Goal: Task Accomplishment & Management: Manage account settings

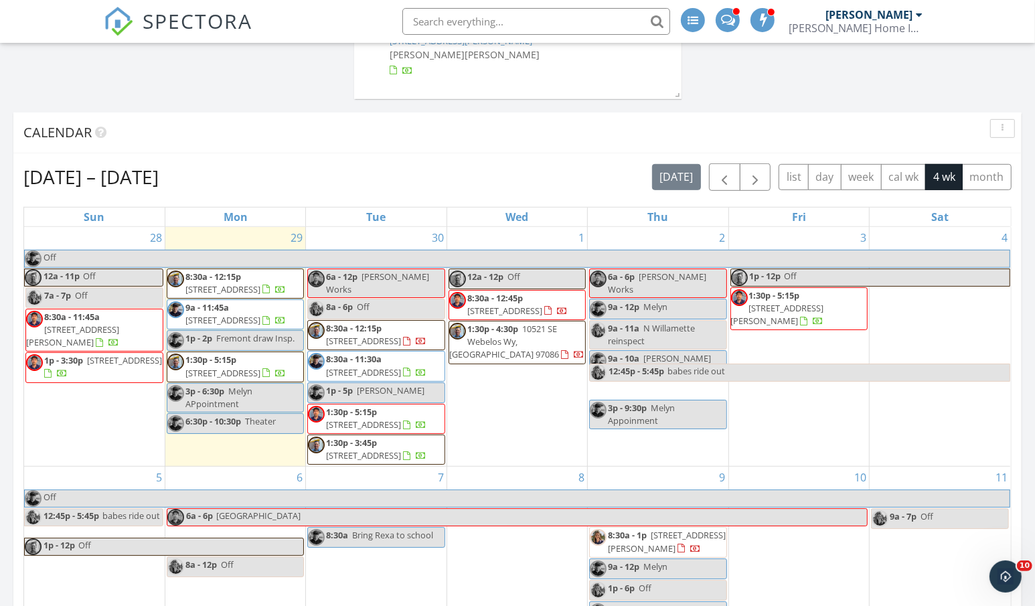
scroll to position [1454, 1036]
click at [481, 21] on input "text" at bounding box center [536, 21] width 268 height 27
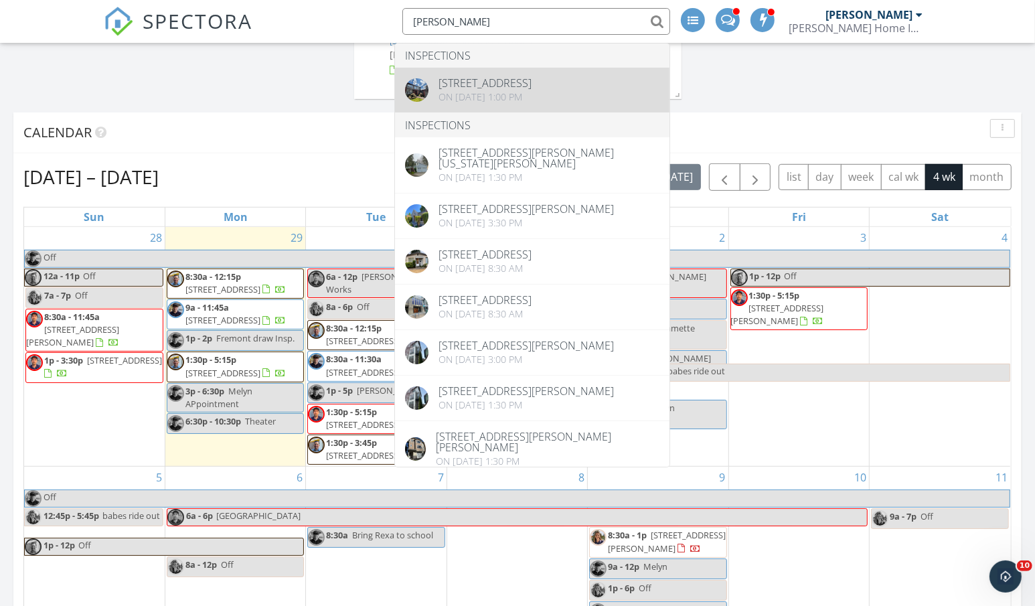
type input "brian ton"
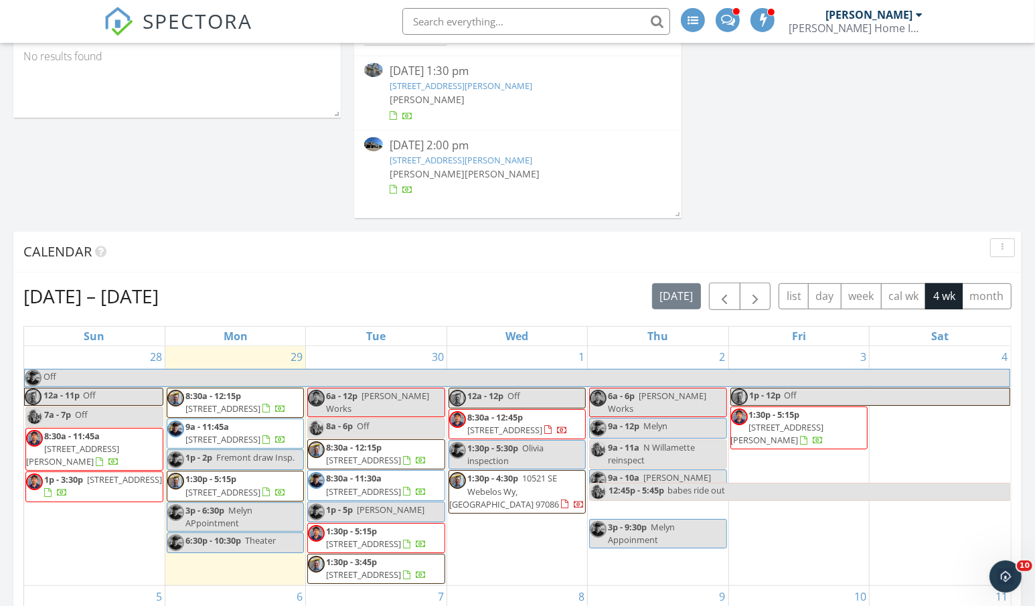
scroll to position [462, 0]
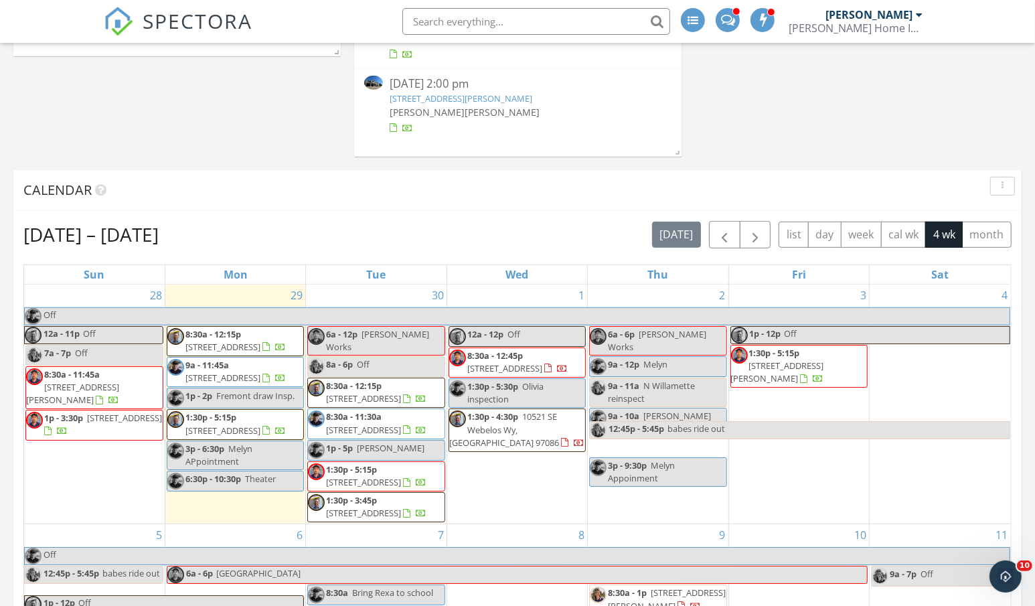
click at [375, 285] on div "30 6a - 12p Roseanna Works 8a - 6p Off 8:30a - 12:15p 2812 NE 136th St, Vancouv…" at bounding box center [376, 405] width 140 height 240
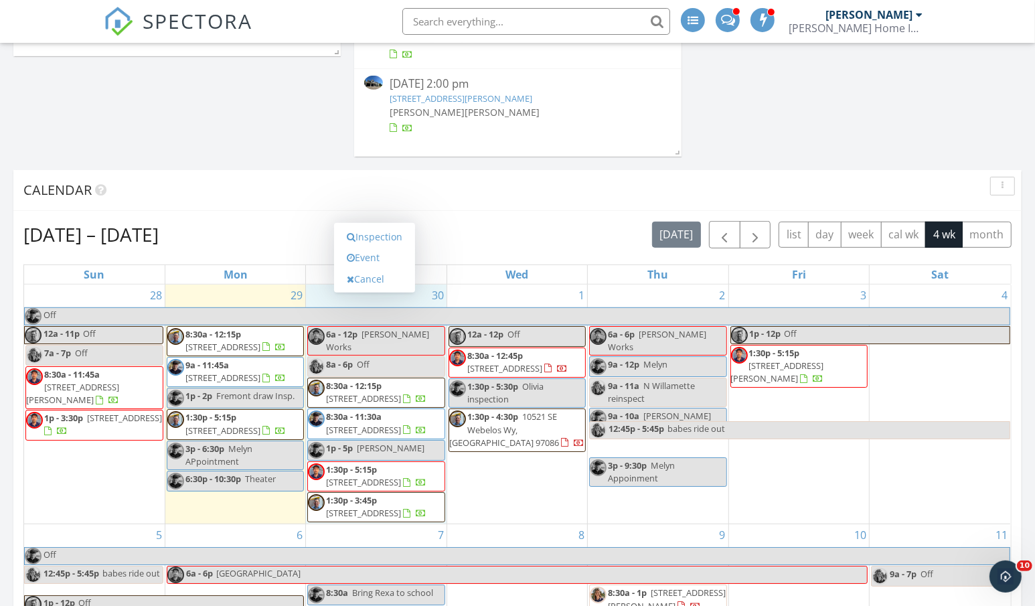
scroll to position [532, 0]
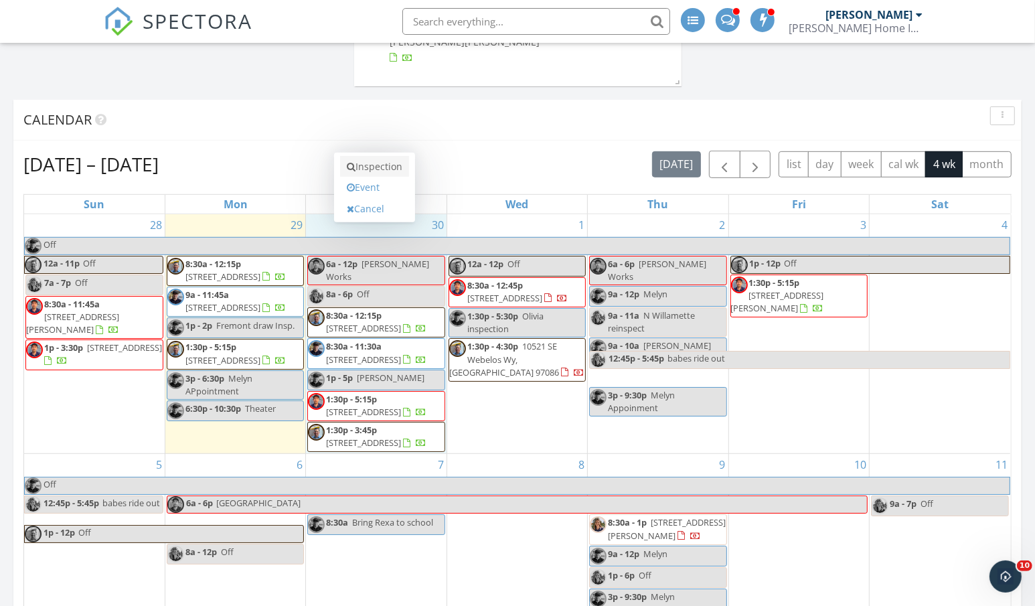
click at [374, 168] on link "Inspection" at bounding box center [374, 166] width 69 height 21
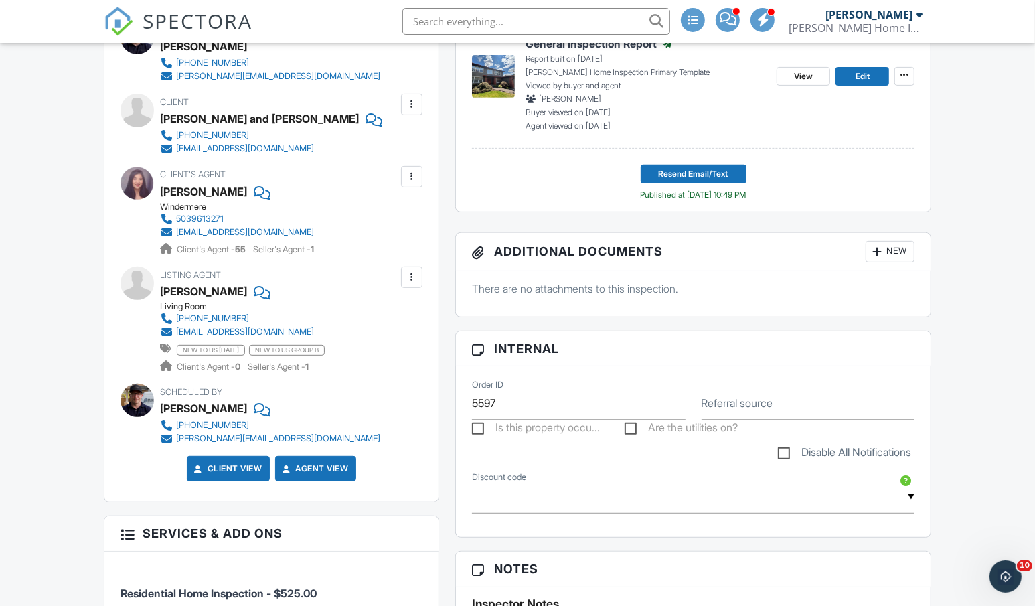
scroll to position [417, 0]
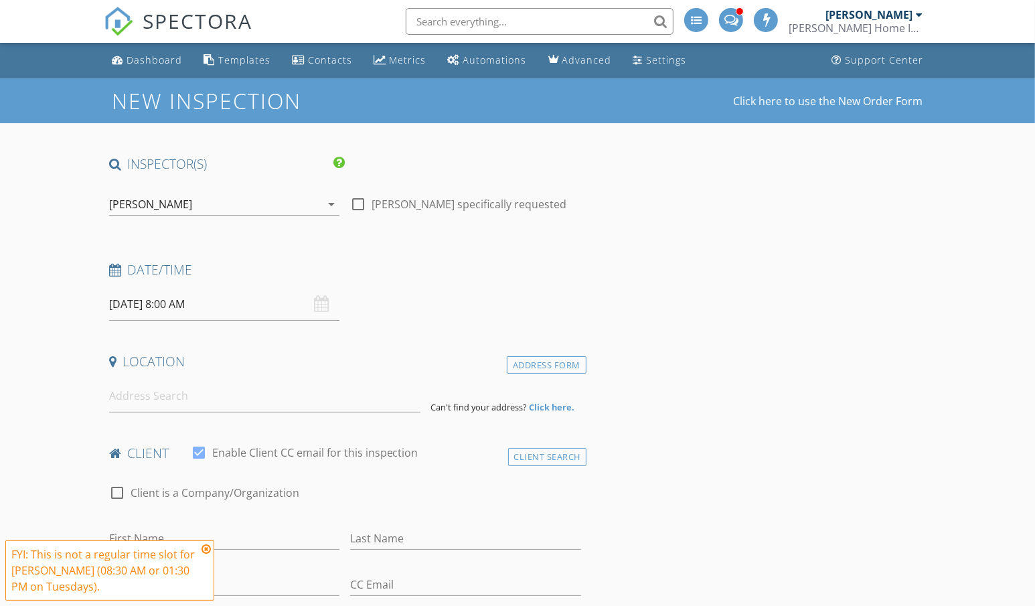
click at [166, 208] on div "[PERSON_NAME]" at bounding box center [215, 204] width 212 height 21
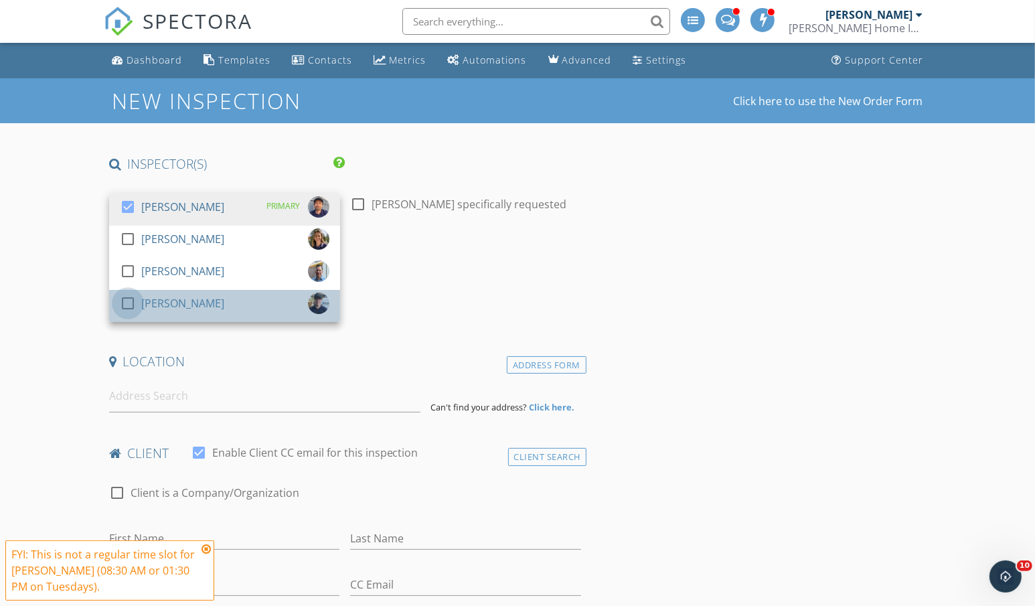
click at [126, 295] on div at bounding box center [128, 303] width 23 height 23
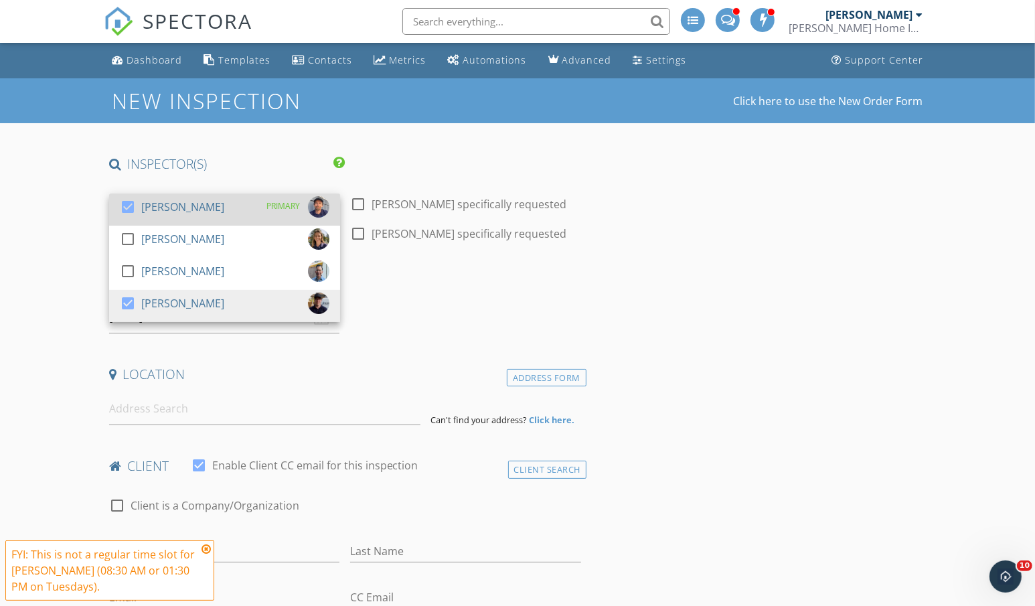
click at [125, 202] on div at bounding box center [128, 207] width 23 height 23
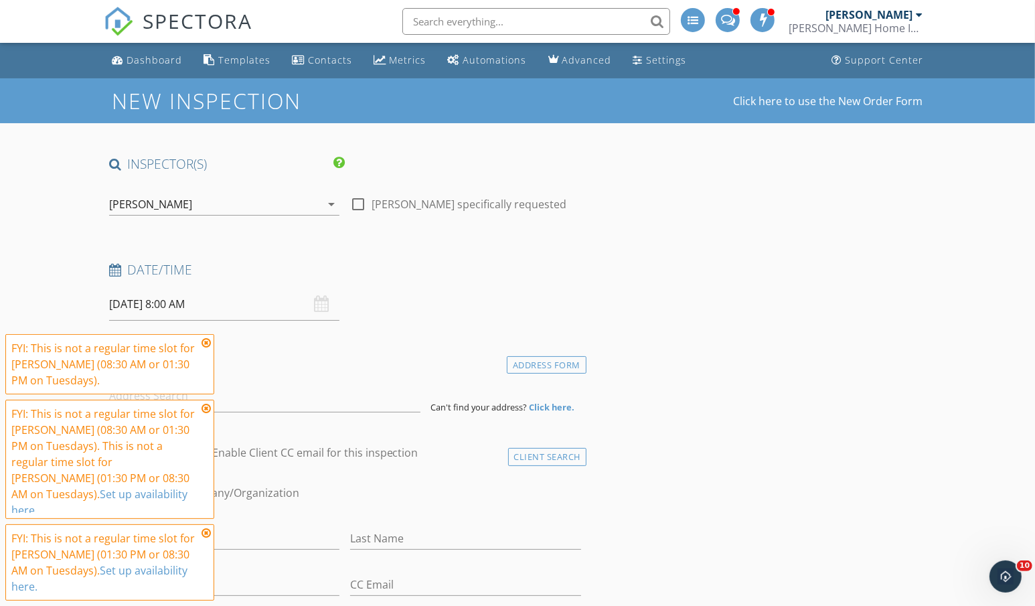
click at [204, 348] on icon at bounding box center [206, 343] width 9 height 11
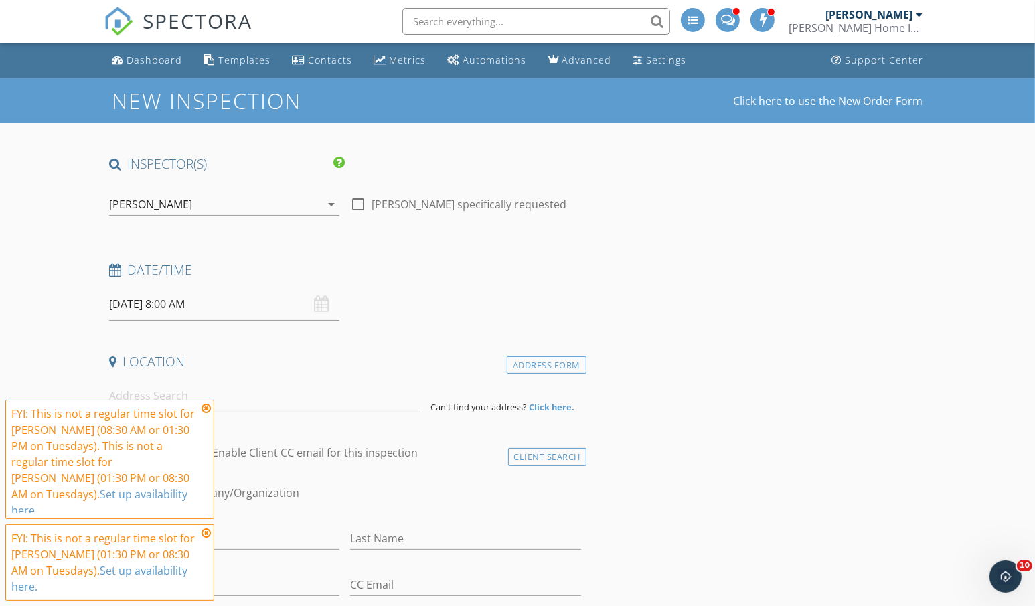
click at [208, 414] on icon at bounding box center [206, 408] width 9 height 11
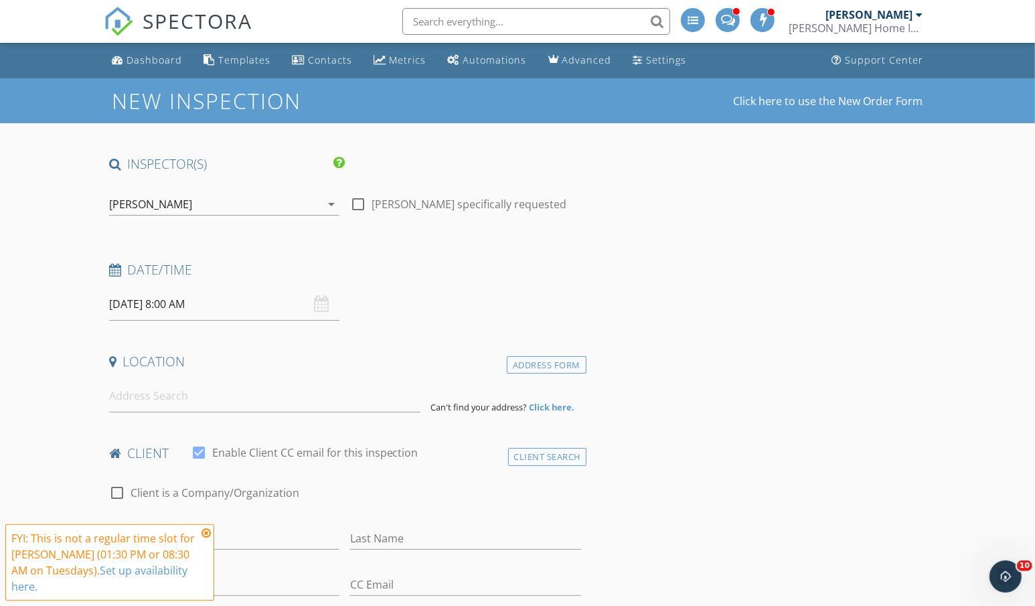
click at [208, 534] on icon at bounding box center [206, 533] width 9 height 11
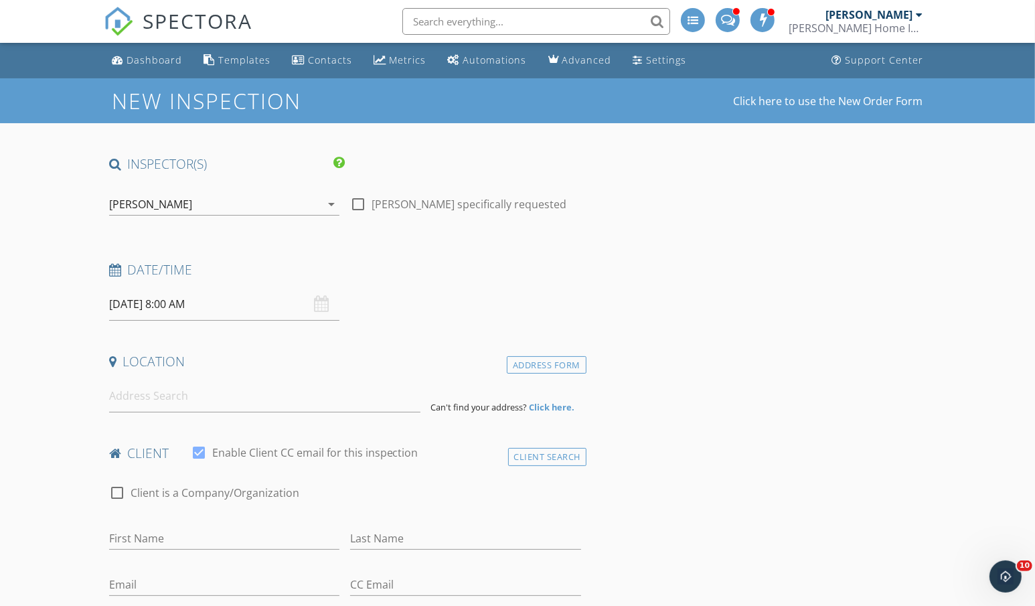
click at [208, 311] on input "09/30/2025 8:00 AM" at bounding box center [224, 304] width 231 height 33
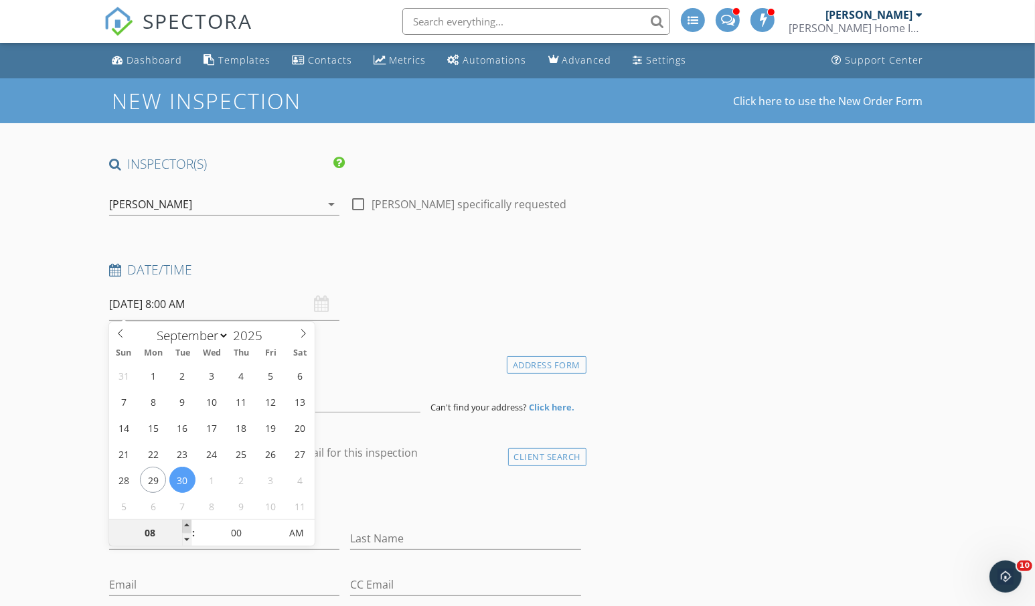
type input "09"
type input "09/30/2025 9:00 AM"
click at [187, 526] on span at bounding box center [186, 526] width 9 height 13
type input "10"
type input "09/30/2025 10:00 AM"
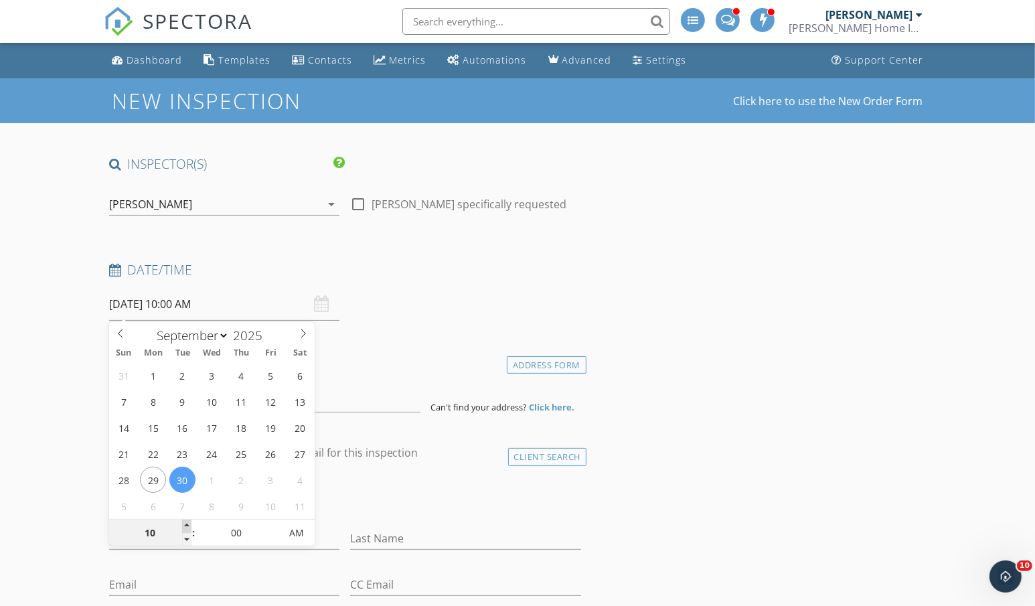
click at [187, 526] on span at bounding box center [186, 526] width 9 height 13
type input "11"
type input "09/30/2025 11:00 AM"
click at [187, 526] on span at bounding box center [186, 526] width 9 height 13
type input "12"
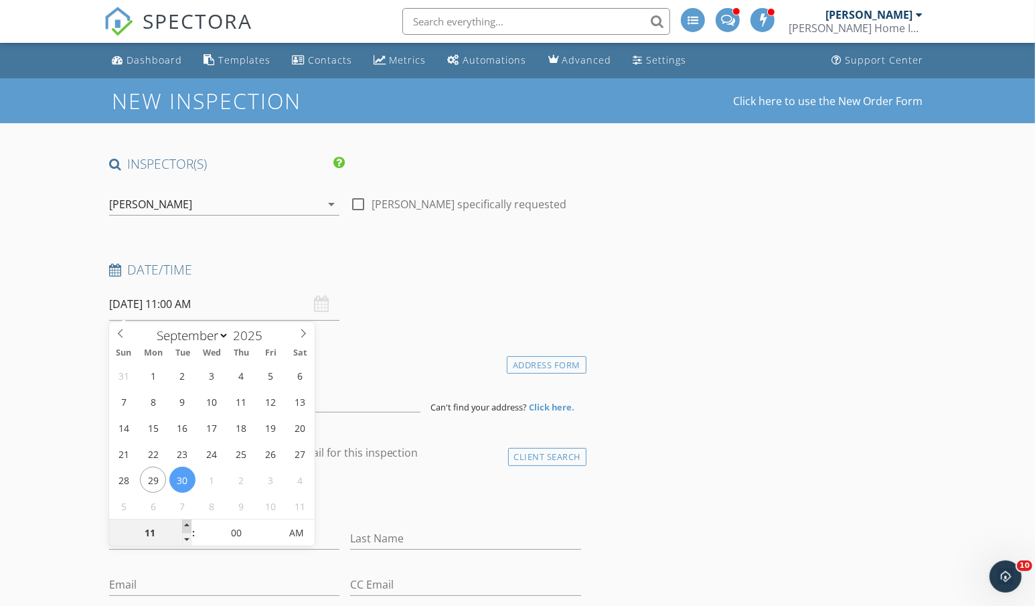
type input "09/30/2025 12:00 PM"
click at [187, 526] on span at bounding box center [186, 526] width 9 height 13
type input "01"
type input "09/30/2025 1:00 PM"
click at [187, 526] on span at bounding box center [186, 526] width 9 height 13
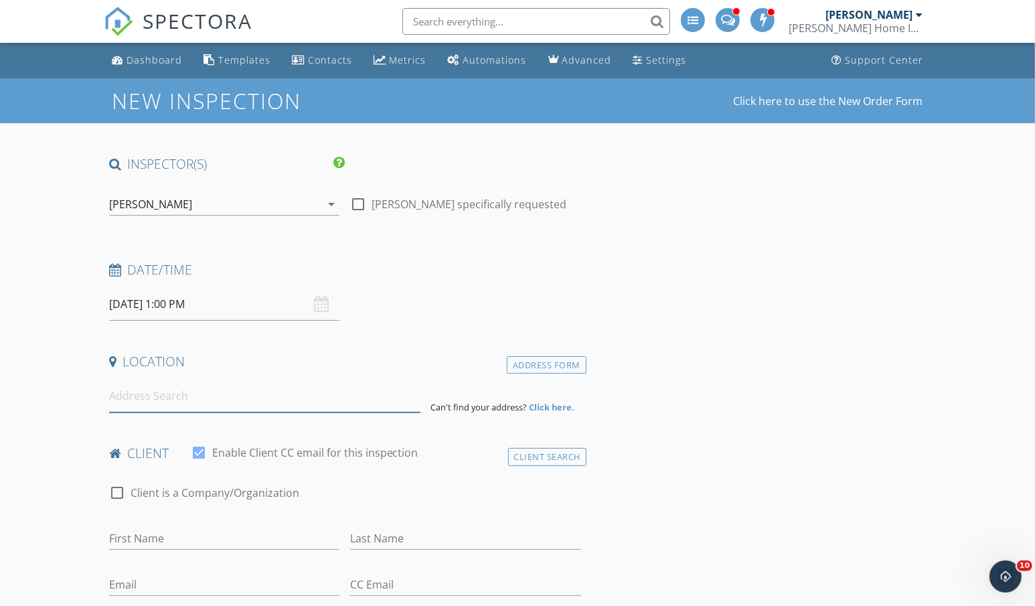
click at [165, 404] on input at bounding box center [264, 396] width 311 height 33
paste input "16029 SE Nehalem St, Portland, OR 97236"
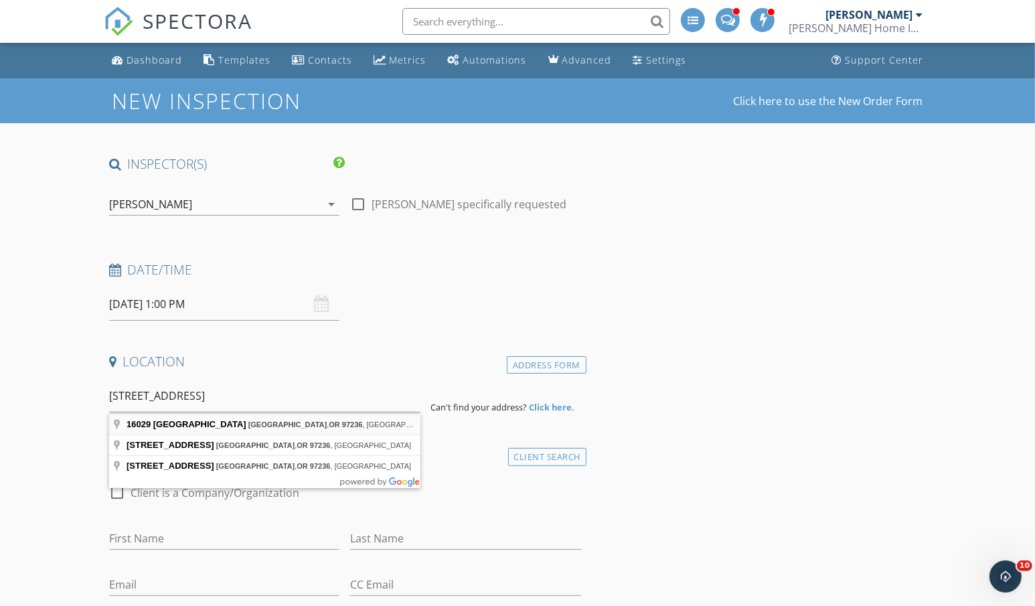
type input "16029 Southeast Nehalem Street, Portland, OR 97236, USA"
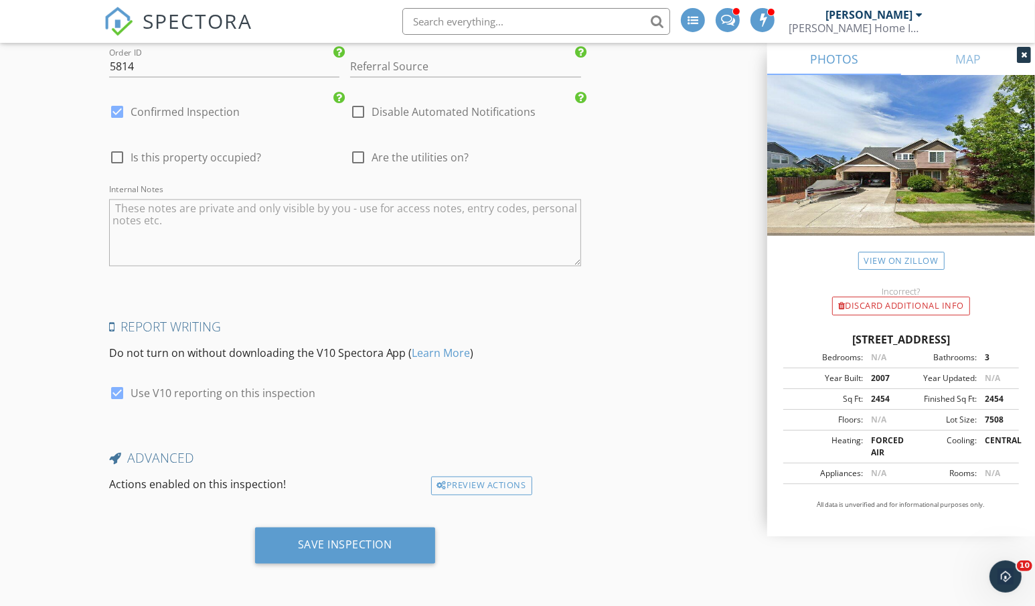
scroll to position [1477, 0]
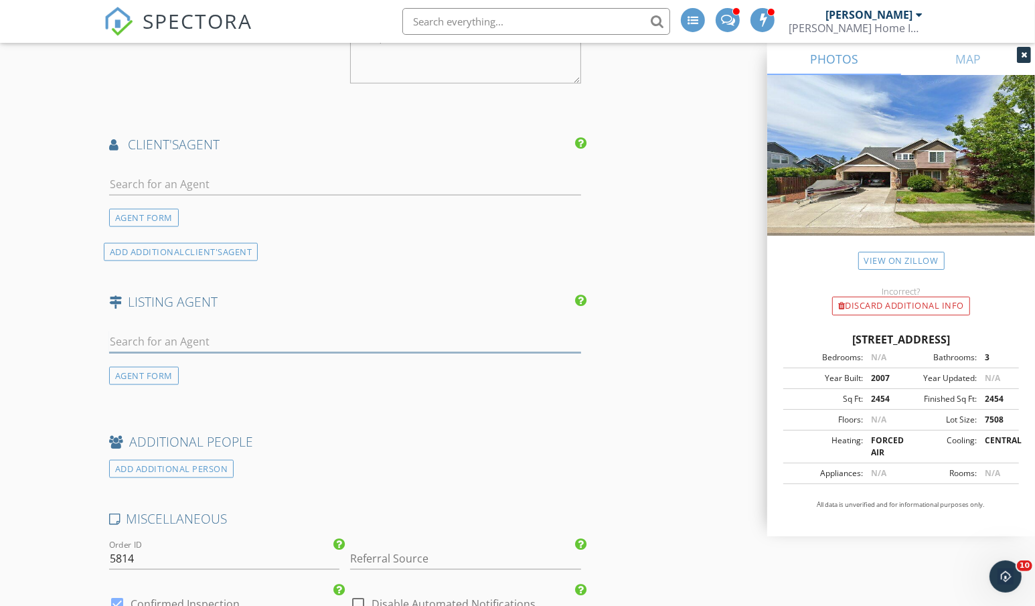
click at [201, 345] on input "text" at bounding box center [345, 342] width 472 height 22
click at [202, 340] on input "text" at bounding box center [345, 342] width 472 height 22
paste input "[PERSON_NAME]"
type input "[PERSON_NAME]"
click at [240, 372] on li "Bill Gaffney Change Realty, LLC" at bounding box center [345, 372] width 471 height 38
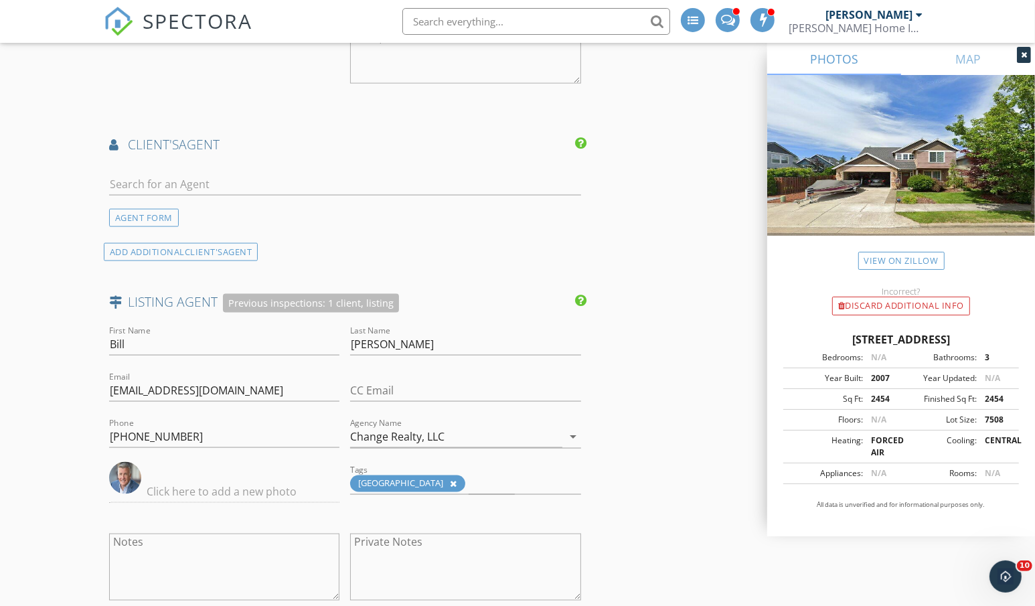
scroll to position [1430, 0]
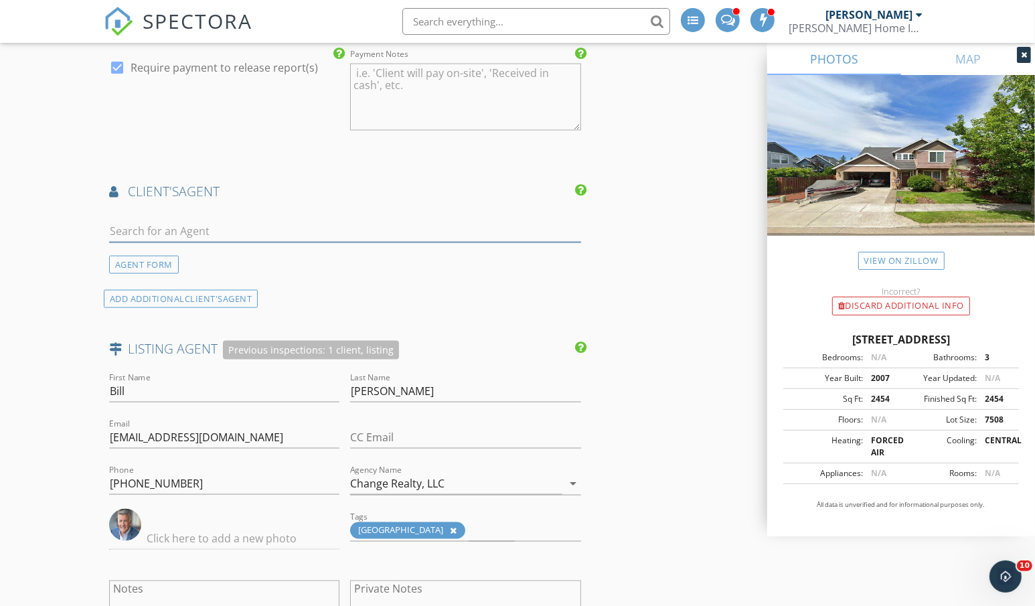
click at [157, 229] on input "text" at bounding box center [345, 231] width 472 height 22
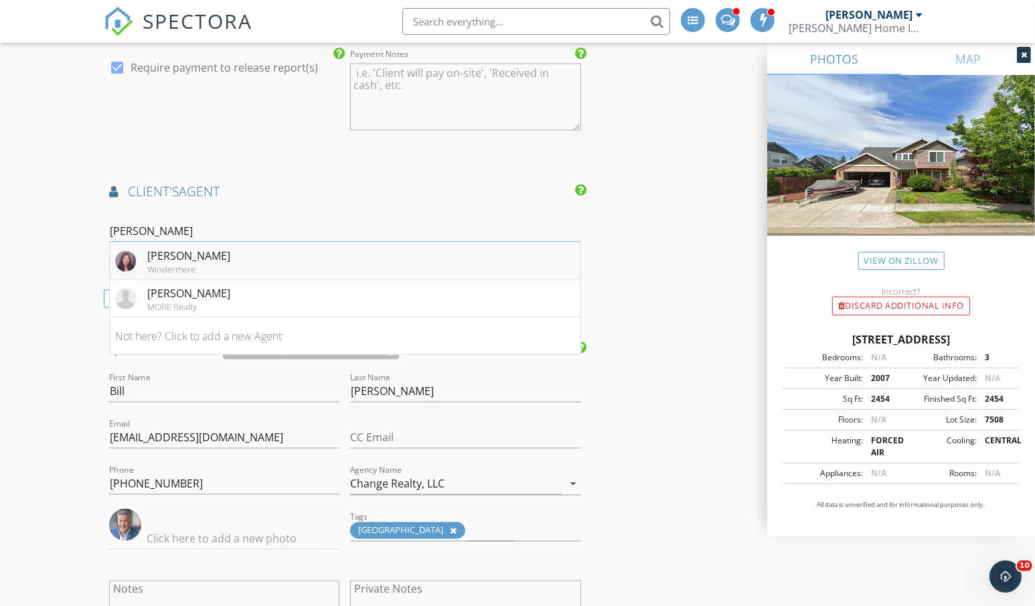
type input "tina li"
click at [167, 269] on div "Windermere" at bounding box center [188, 269] width 83 height 11
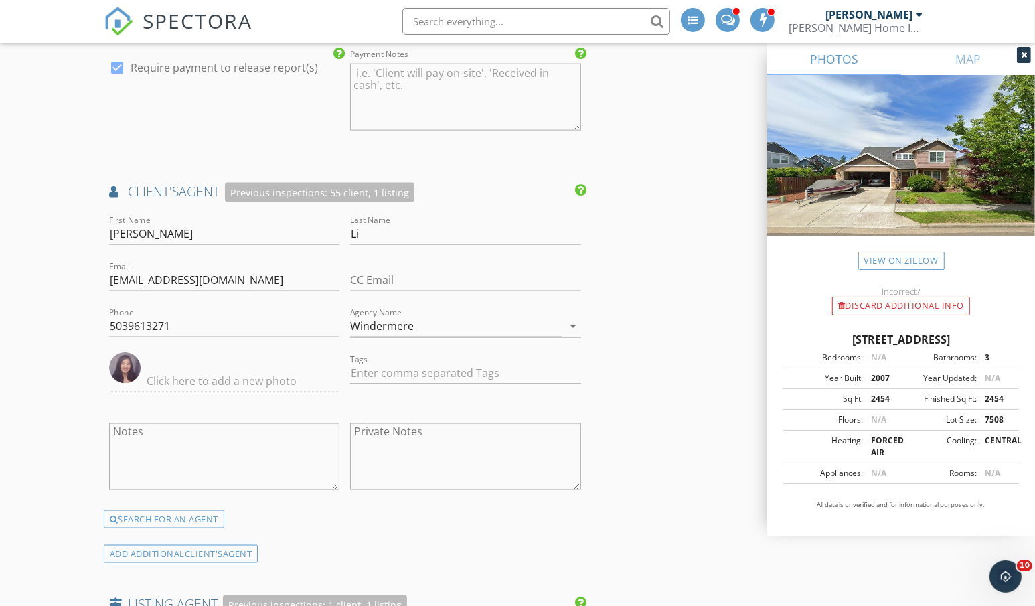
click at [60, 273] on div "New Inspection Click here to use the New Order Form INSPECTOR(S) check_box_outl…" at bounding box center [517, 160] width 1035 height 3025
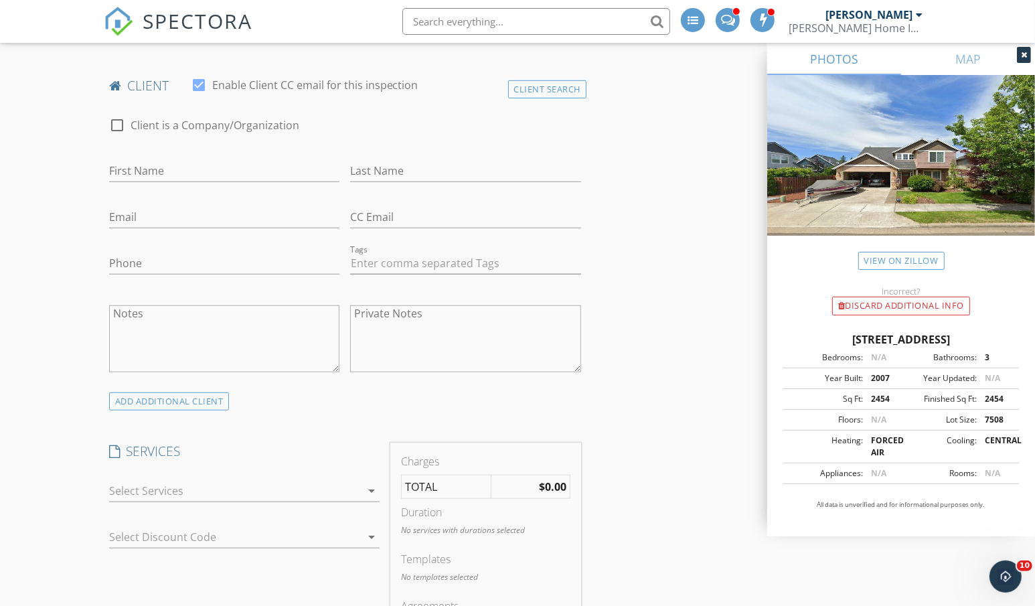
scroll to position [638, 0]
click at [540, 108] on div "check_box_outline_blank Client is a Company/Organization" at bounding box center [345, 131] width 483 height 46
click at [544, 95] on div "Client Search" at bounding box center [547, 93] width 79 height 18
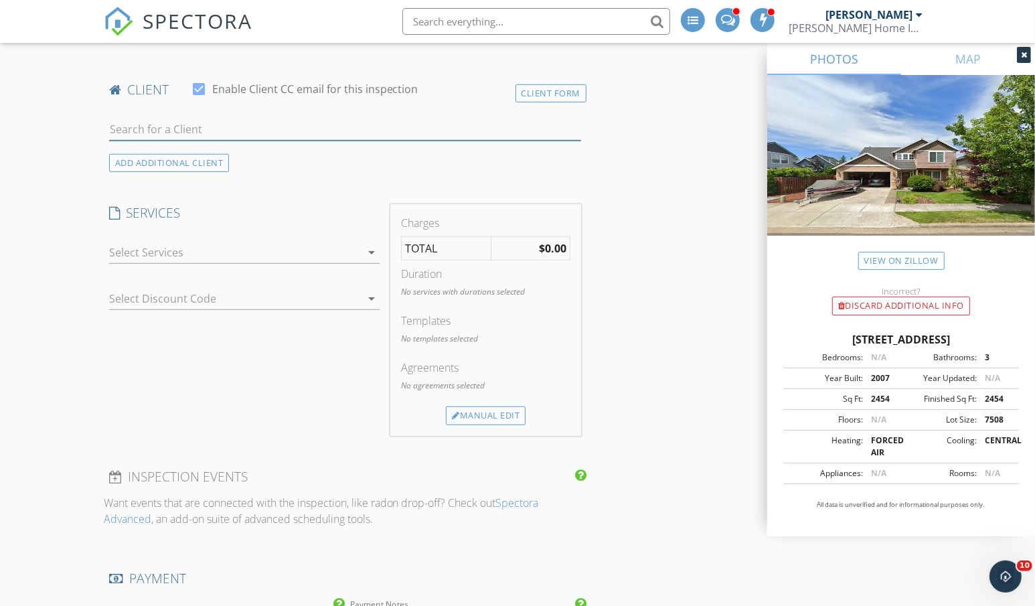
click at [210, 127] on input "text" at bounding box center [345, 130] width 472 height 22
type input "brian ton"
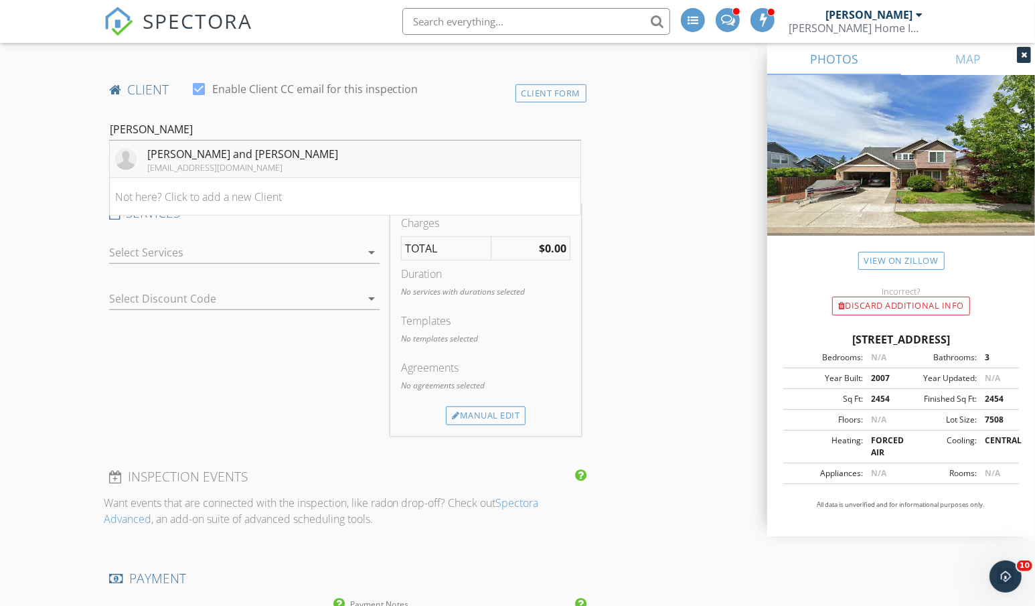
click at [238, 164] on div "[EMAIL_ADDRESS][DOMAIN_NAME]" at bounding box center [242, 167] width 191 height 11
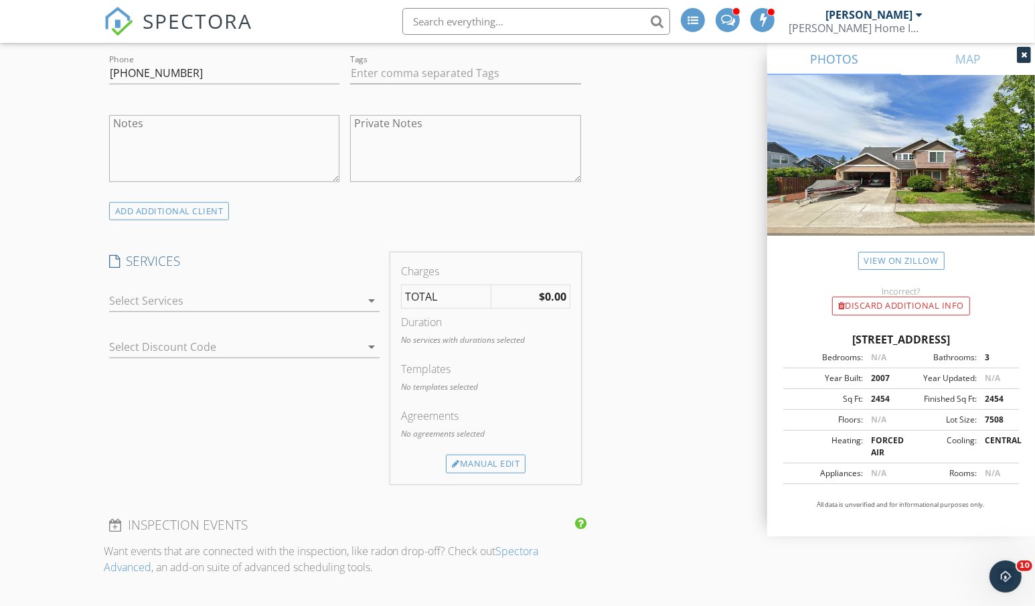
scroll to position [952, 0]
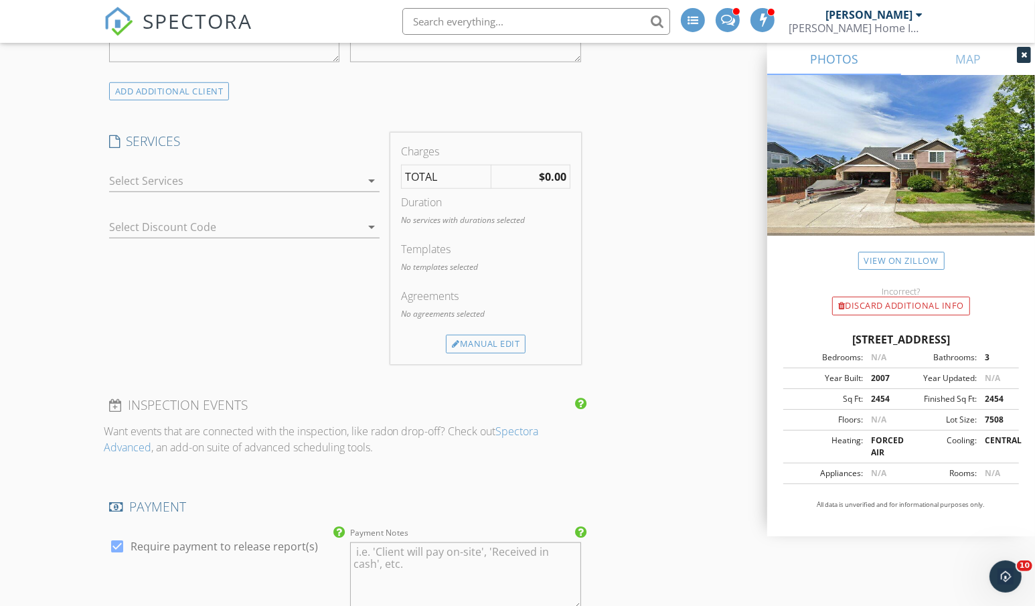
click at [182, 185] on div at bounding box center [235, 180] width 252 height 21
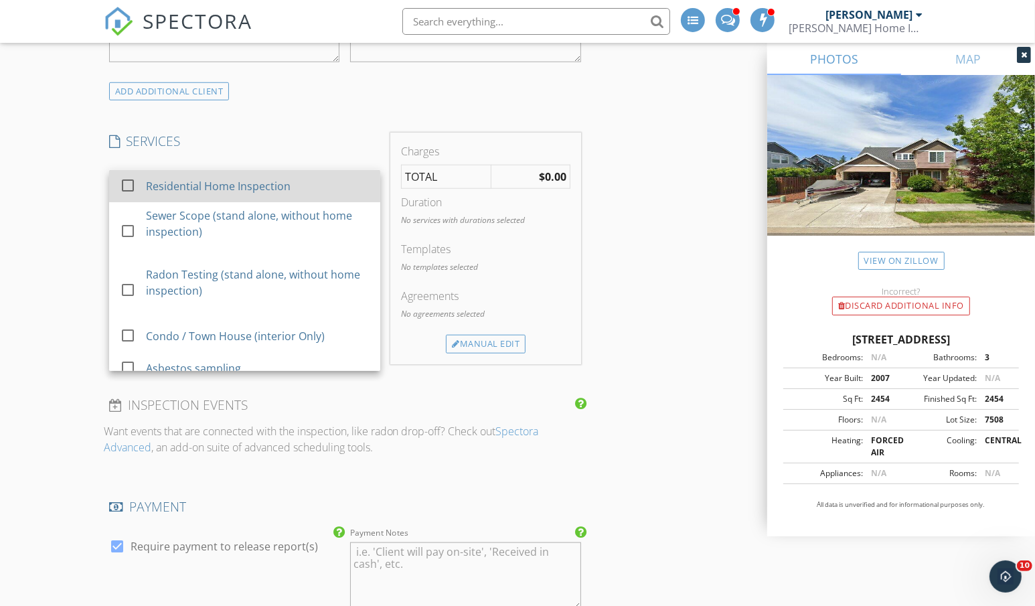
click at [181, 185] on div "Residential Home Inspection" at bounding box center [218, 186] width 145 height 16
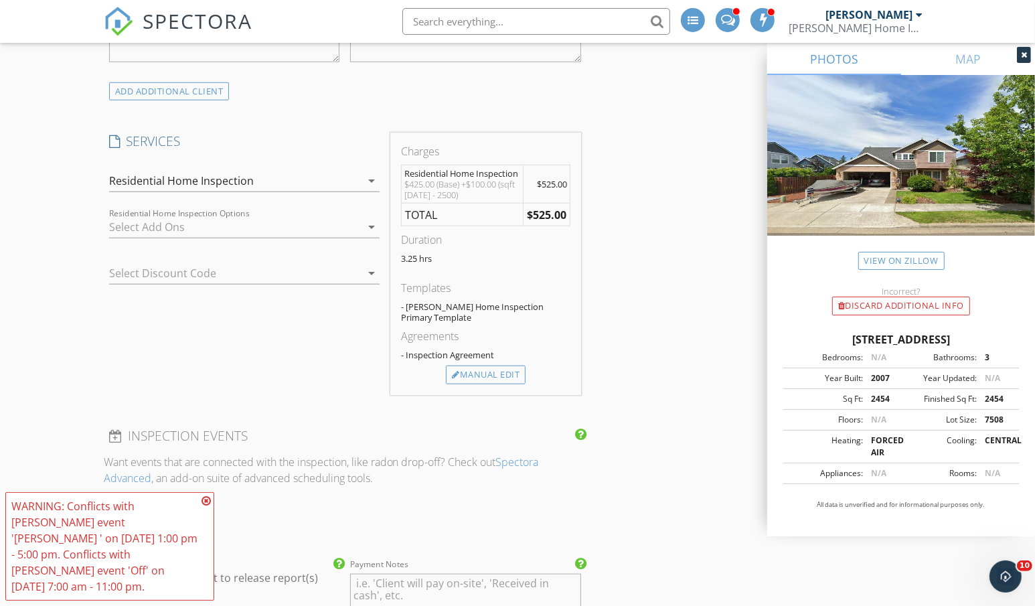
click at [209, 498] on icon at bounding box center [206, 501] width 9 height 11
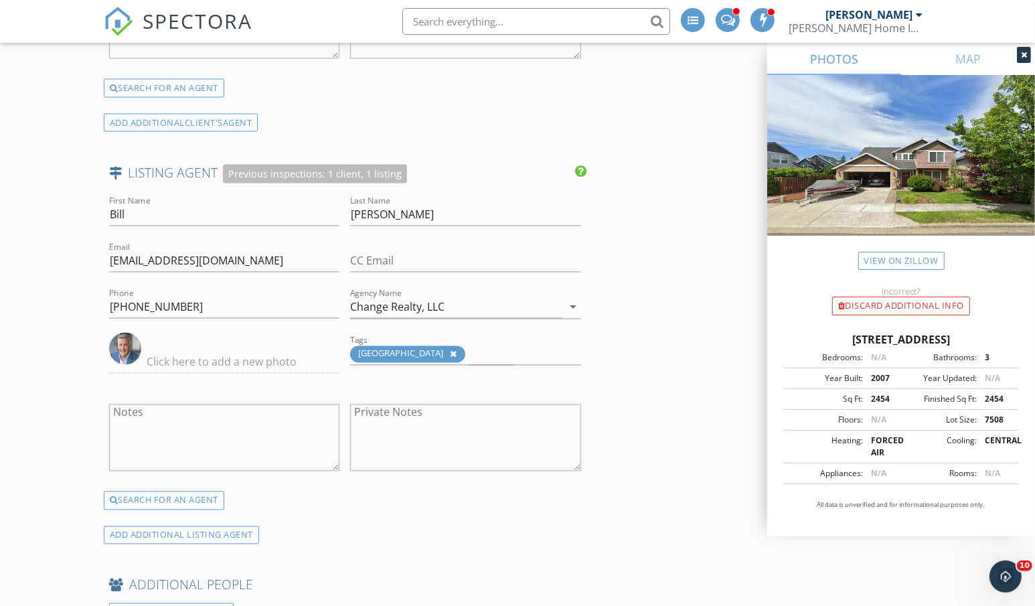
scroll to position [2529, 0]
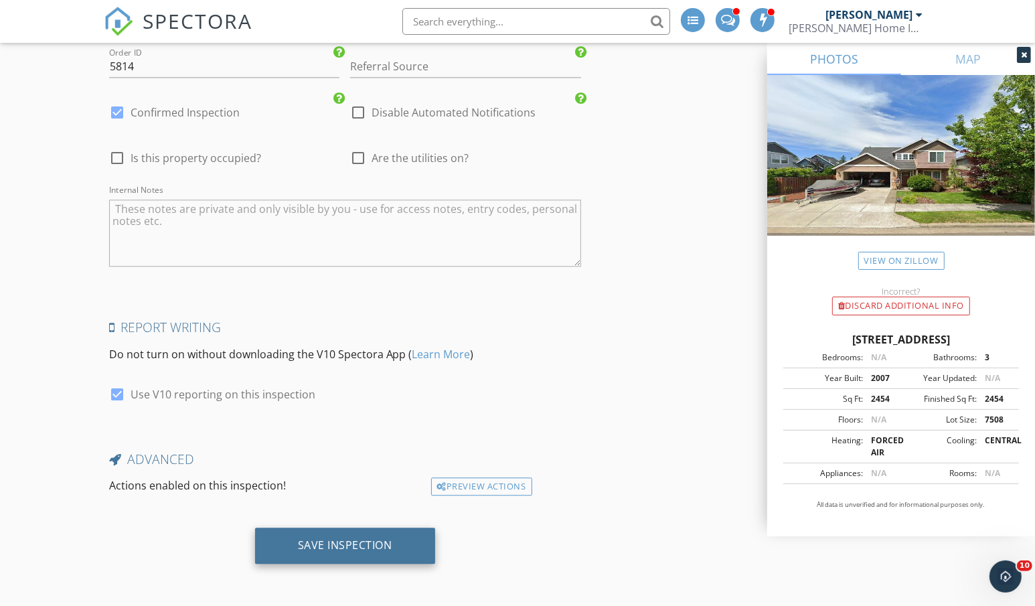
click at [340, 550] on div "Save Inspection" at bounding box center [345, 544] width 94 height 13
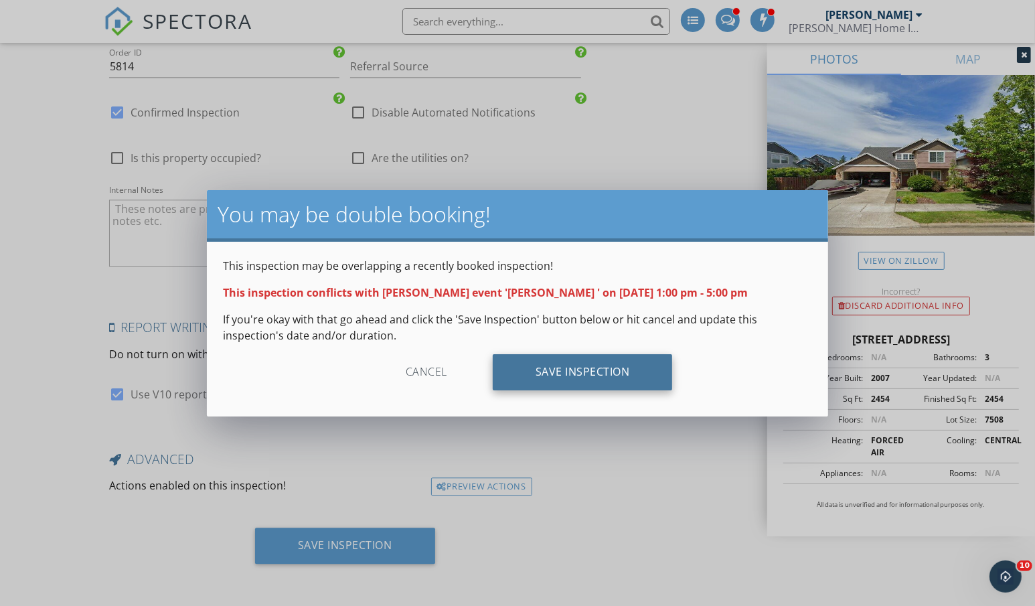
click at [591, 375] on div "Save Inspection" at bounding box center [583, 372] width 180 height 36
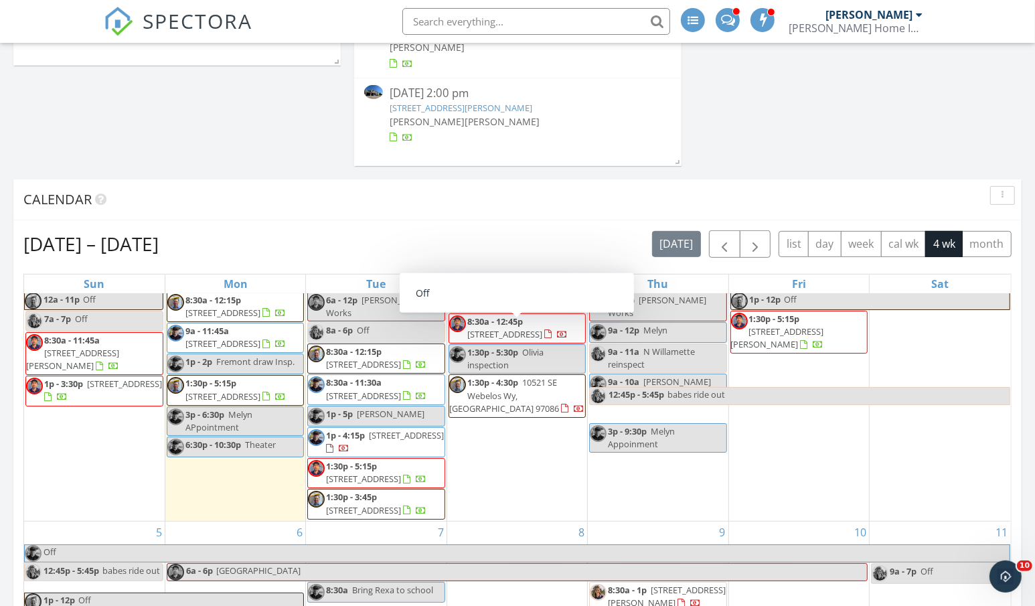
scroll to position [50, 0]
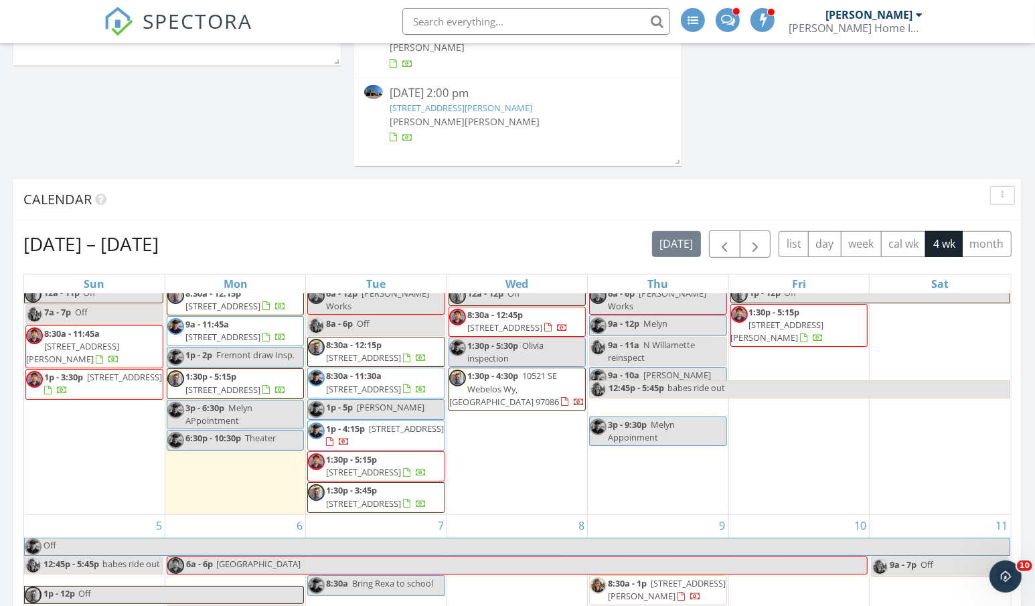
click at [383, 420] on link "1p - 5p Tina" at bounding box center [375, 409] width 137 height 21
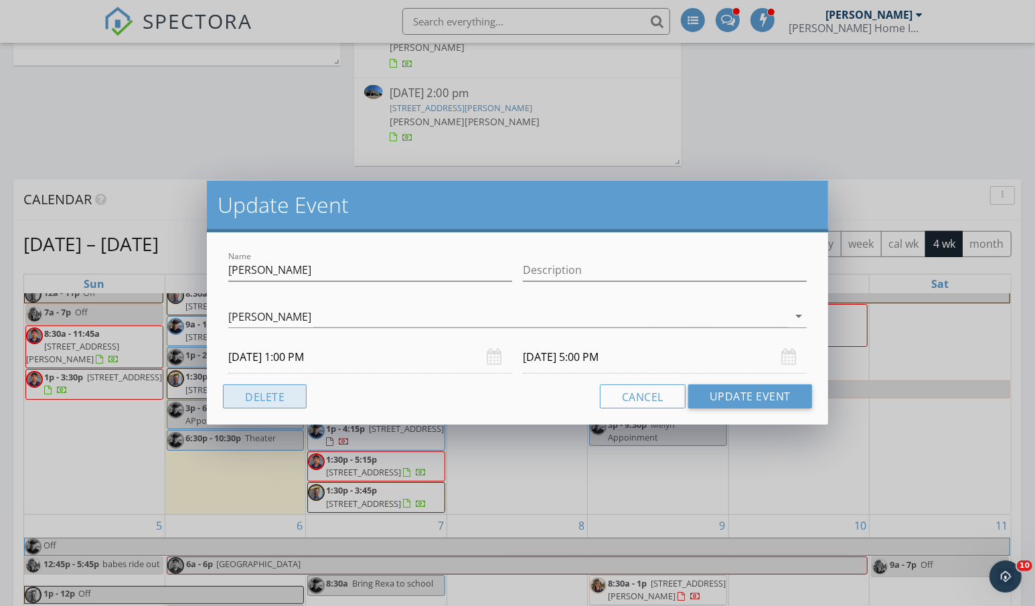
click at [271, 394] on button "Delete" at bounding box center [265, 396] width 84 height 24
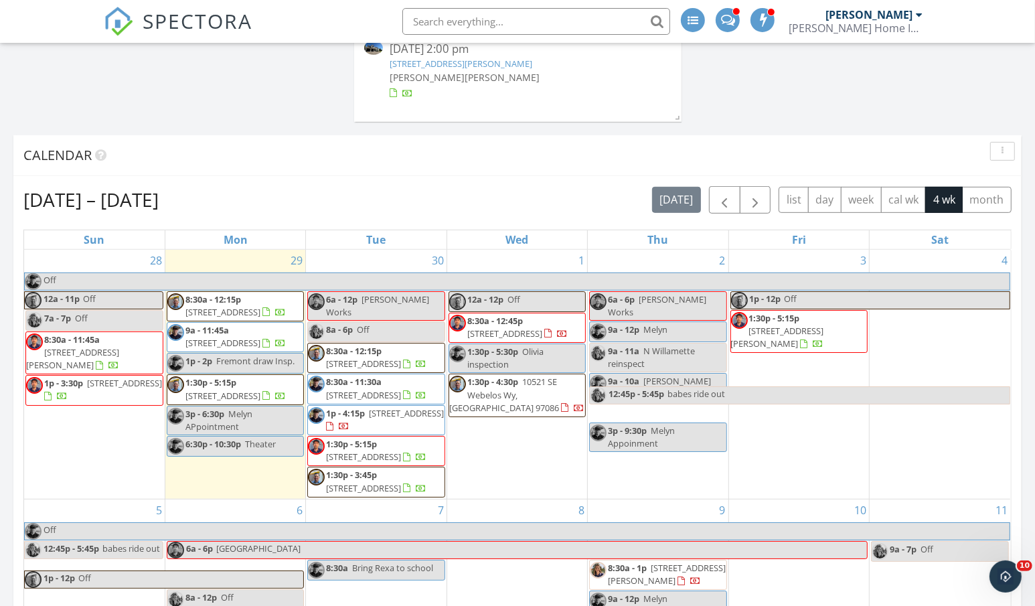
scroll to position [496, 0]
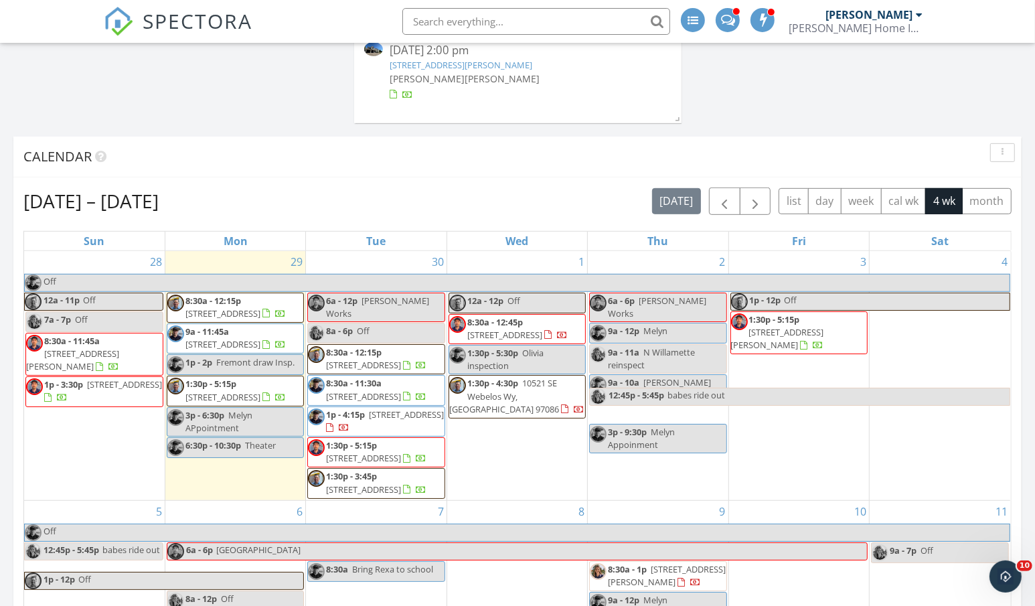
click at [485, 21] on input "text" at bounding box center [536, 21] width 268 height 27
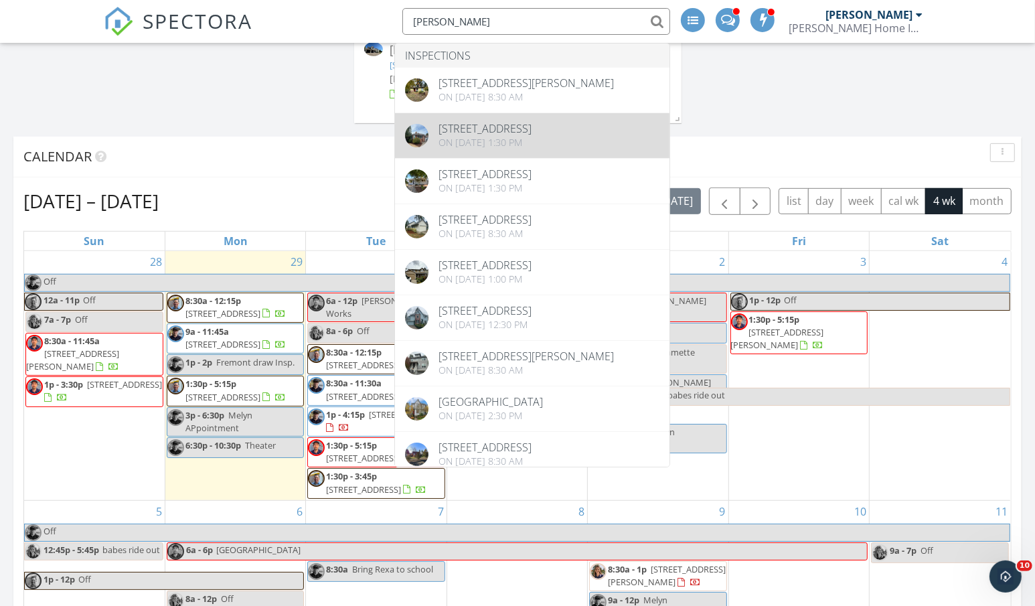
type input "mary spies"
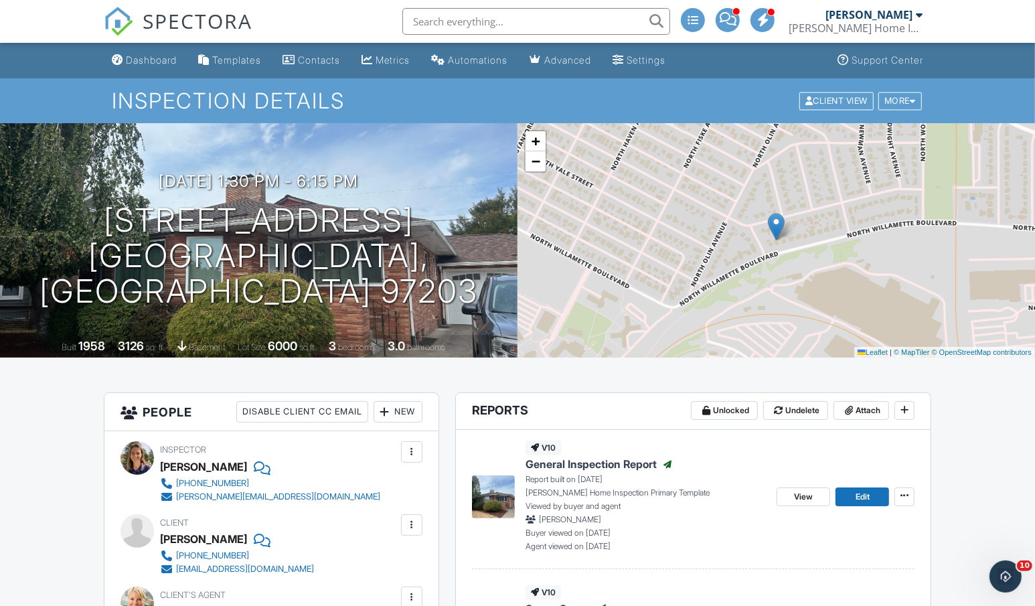
click at [159, 60] on div "Dashboard" at bounding box center [151, 59] width 51 height 11
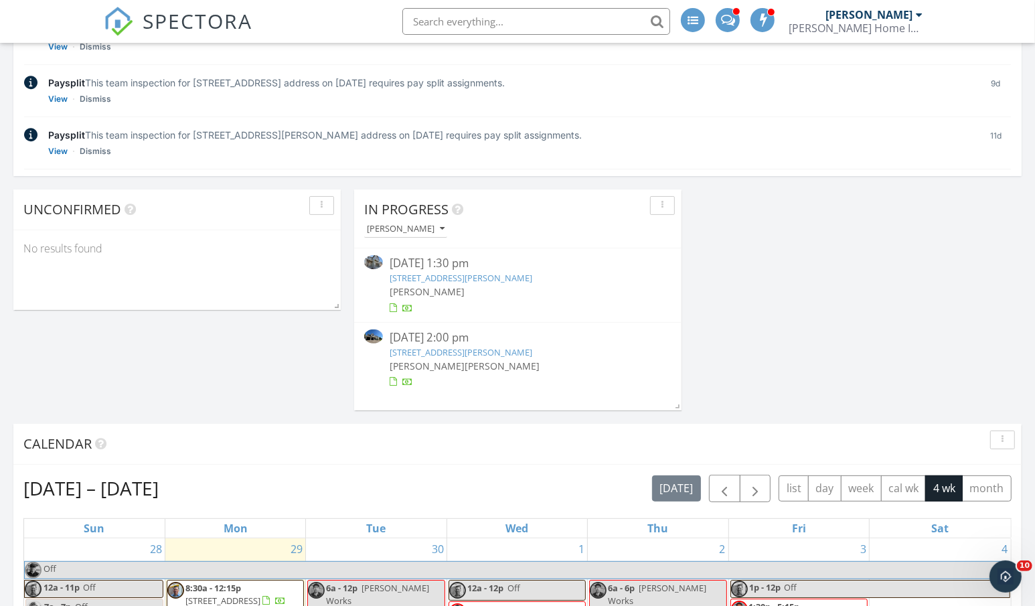
scroll to position [358, 0]
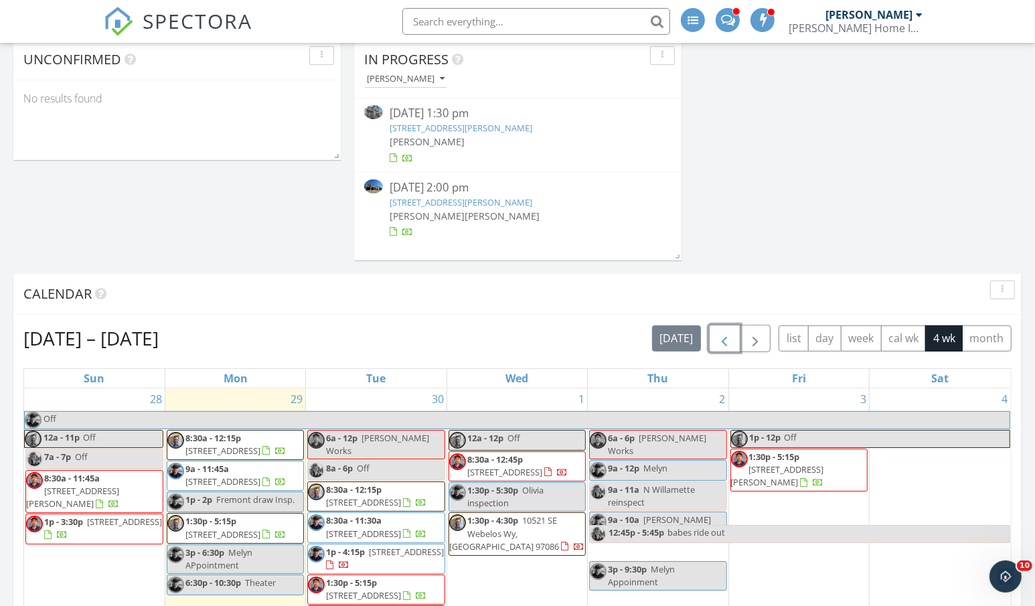
click at [724, 342] on span "button" at bounding box center [725, 339] width 16 height 16
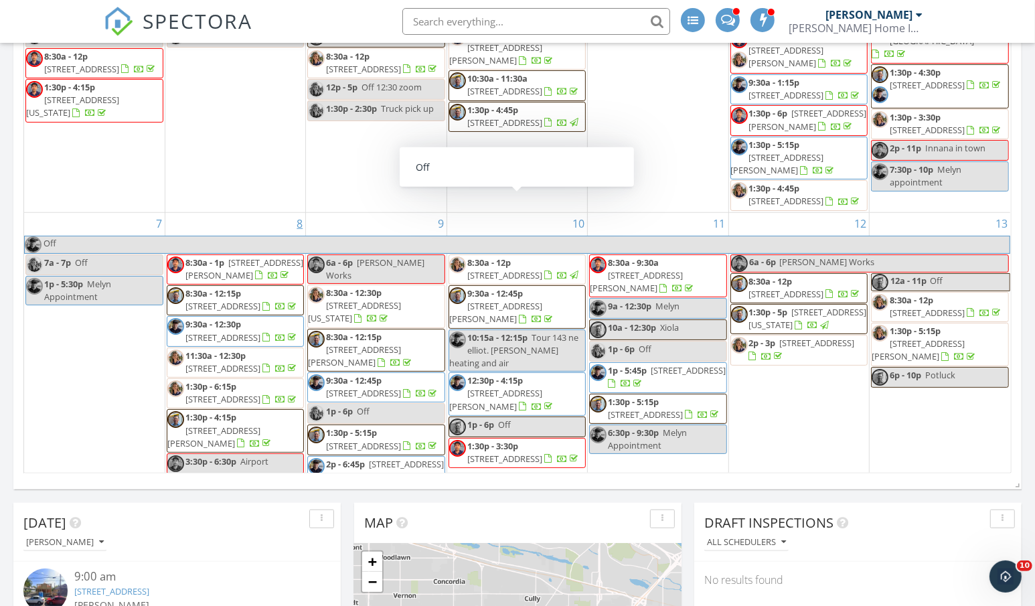
scroll to position [741, 0]
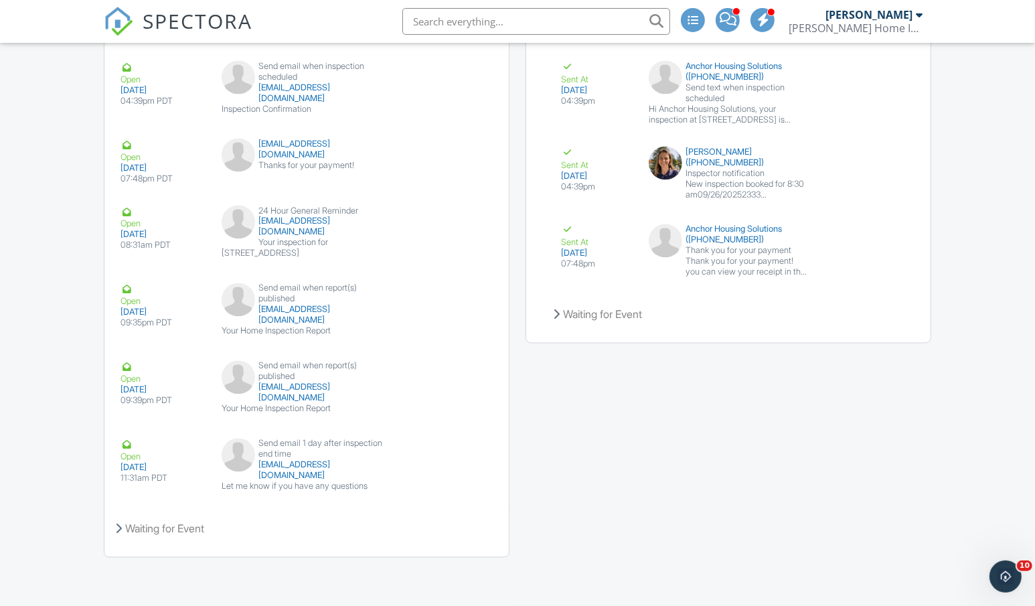
click at [536, 490] on div "Emails Share Details Sent Emails Open [DATE] 04:39pm PDT Send email when inspec…" at bounding box center [518, 268] width 844 height 607
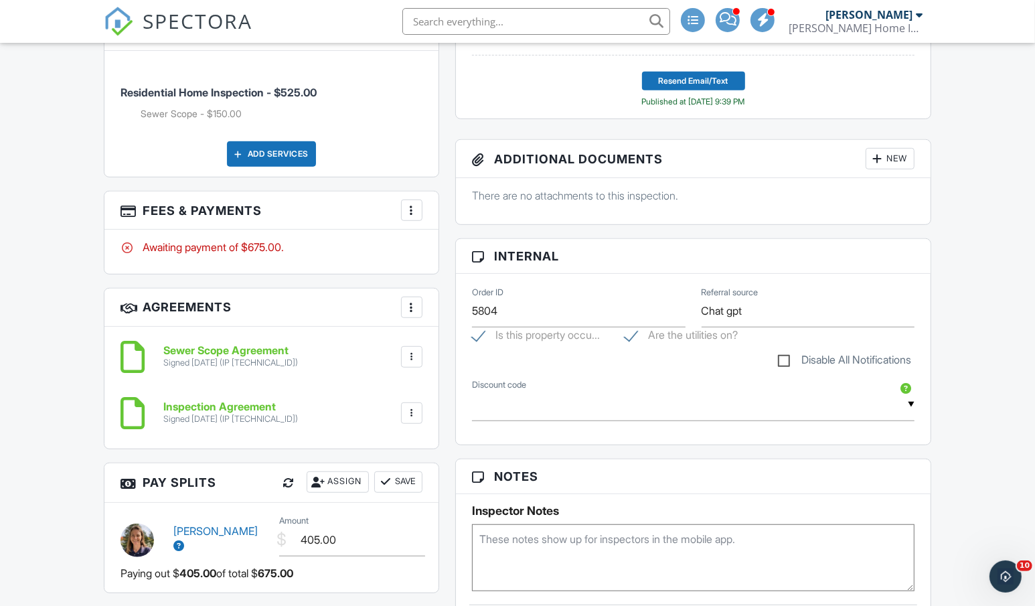
scroll to position [306, 0]
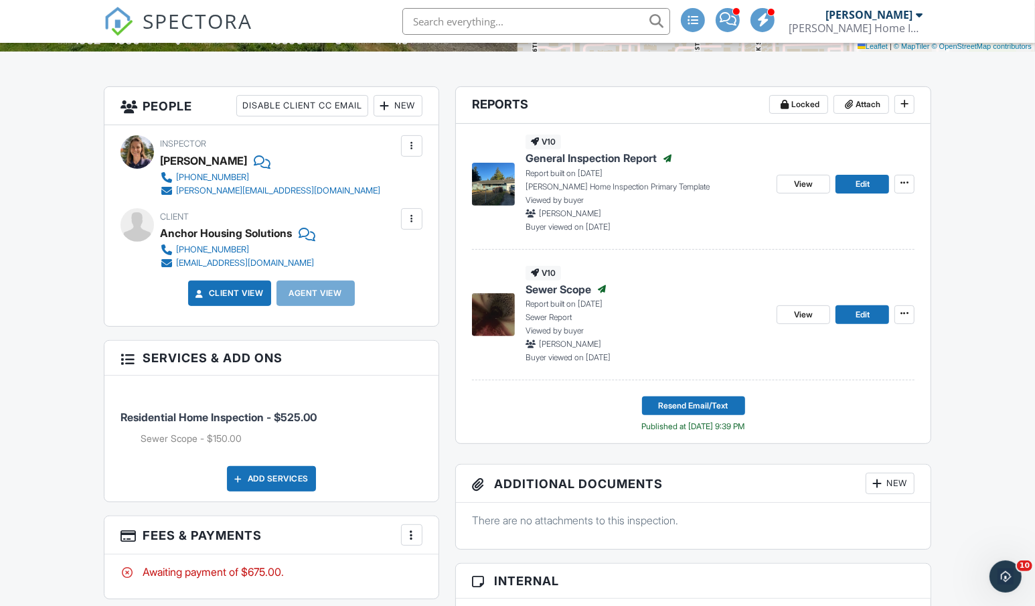
click at [408, 218] on div at bounding box center [411, 218] width 13 height 13
click at [390, 263] on li "Edit" at bounding box center [390, 259] width 50 height 33
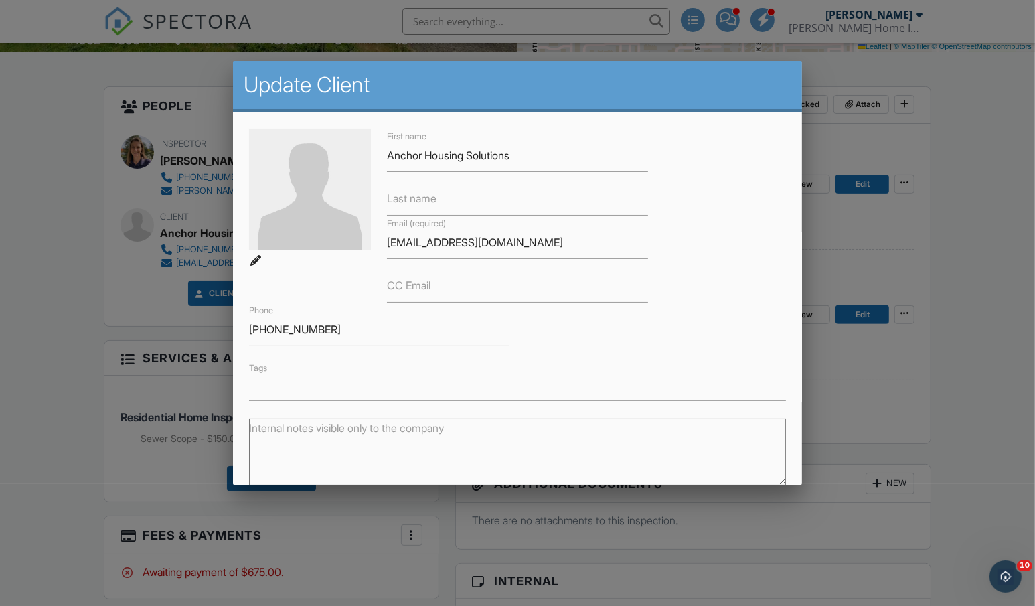
click at [66, 248] on div at bounding box center [517, 311] width 1035 height 757
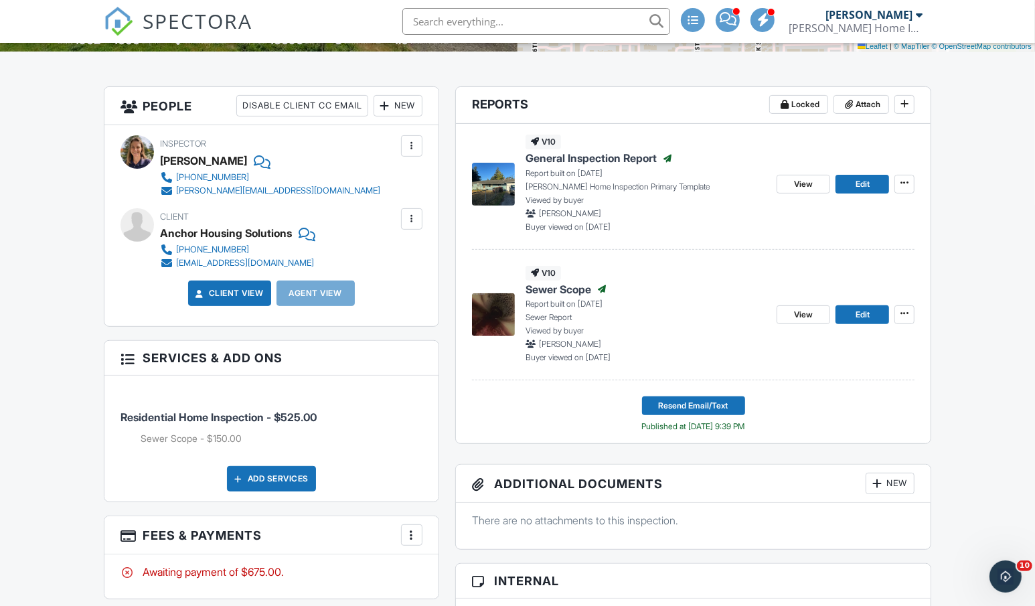
click at [413, 216] on div at bounding box center [411, 218] width 13 height 13
click at [407, 260] on li "Edit" at bounding box center [390, 259] width 50 height 33
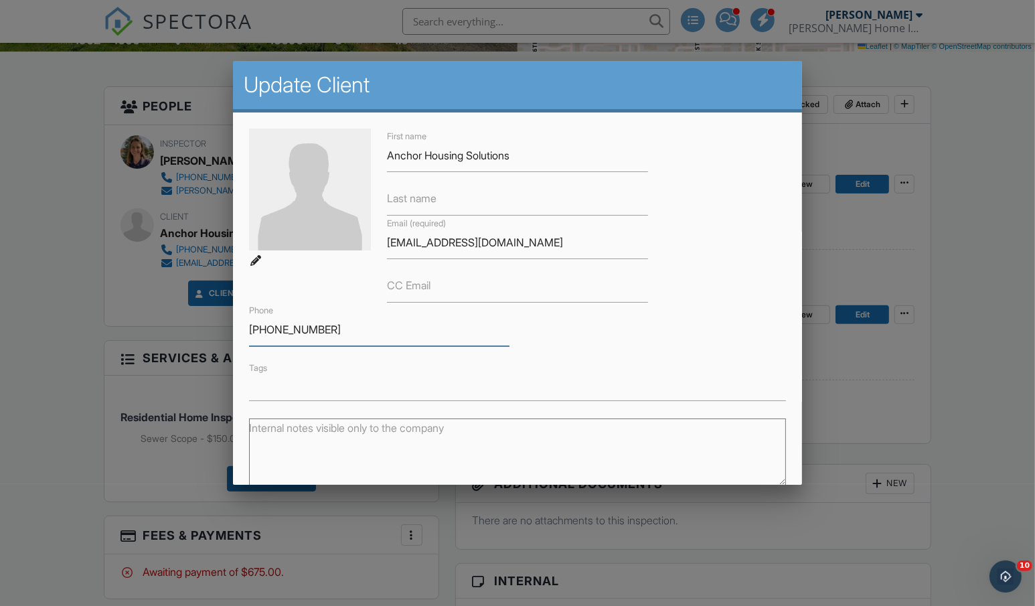
drag, startPoint x: 339, startPoint y: 333, endPoint x: 222, endPoint y: 333, distance: 116.5
click at [49, 417] on div at bounding box center [517, 311] width 1035 height 757
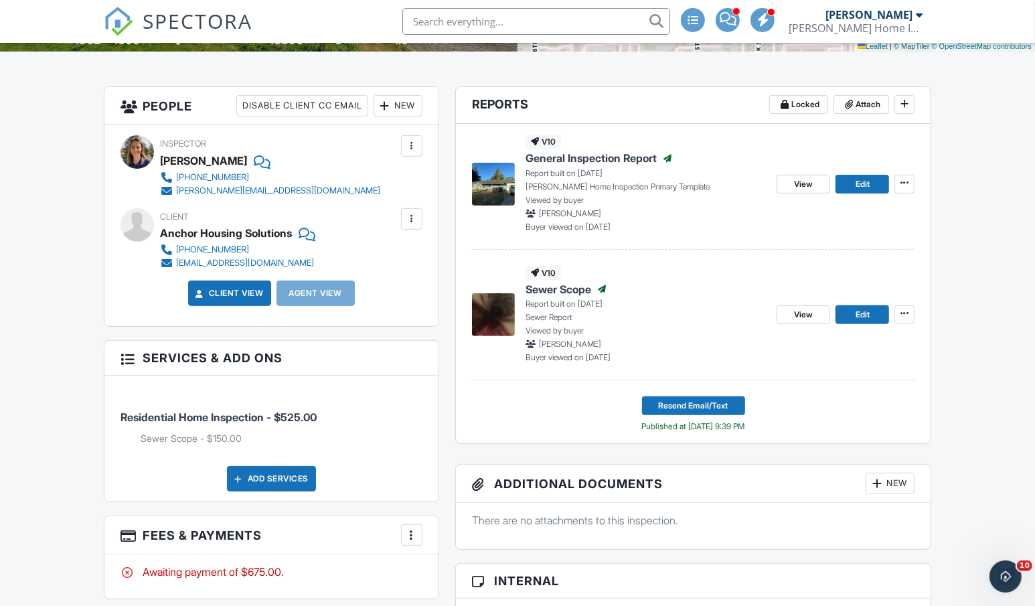
scroll to position [0, 0]
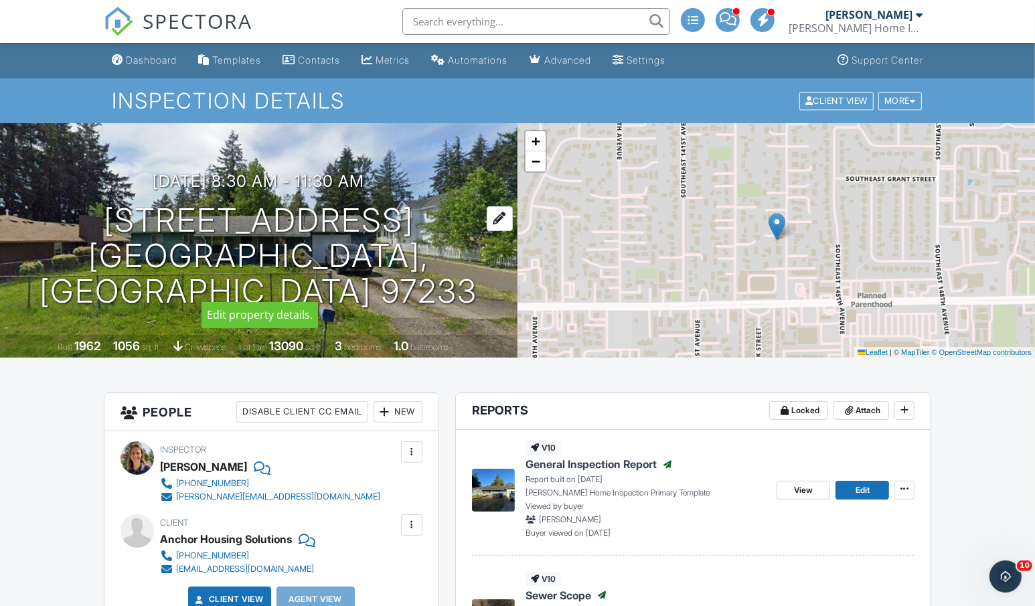
drag, startPoint x: 111, startPoint y: 246, endPoint x: 407, endPoint y: 242, distance: 296.0
click at [407, 242] on h1 "[STREET_ADDRESS] [GEOGRAPHIC_DATA], [GEOGRAPHIC_DATA] 97233" at bounding box center [258, 256] width 475 height 106
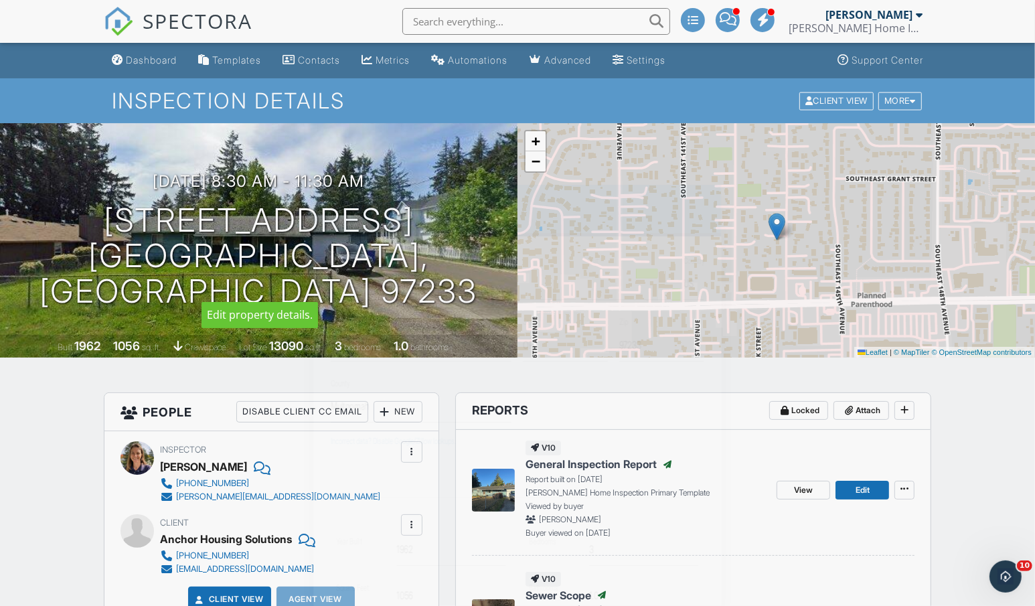
copy h1 "[STREET_ADDRESS]"
